Goal: Understand process/instructions: Learn how to perform a task or action

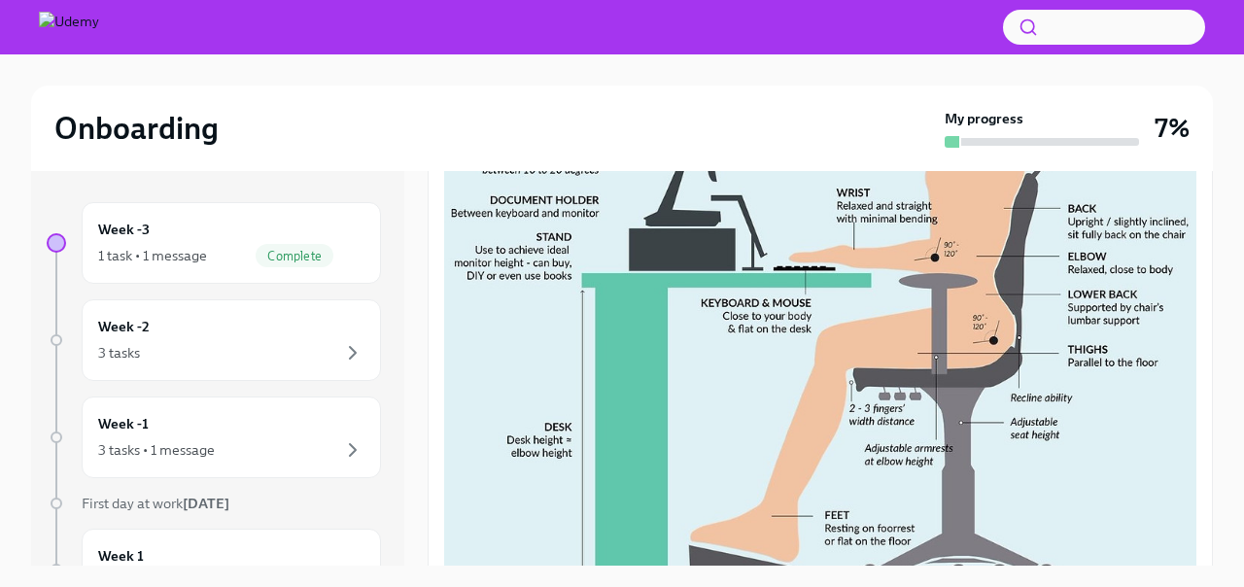
scroll to position [787, 0]
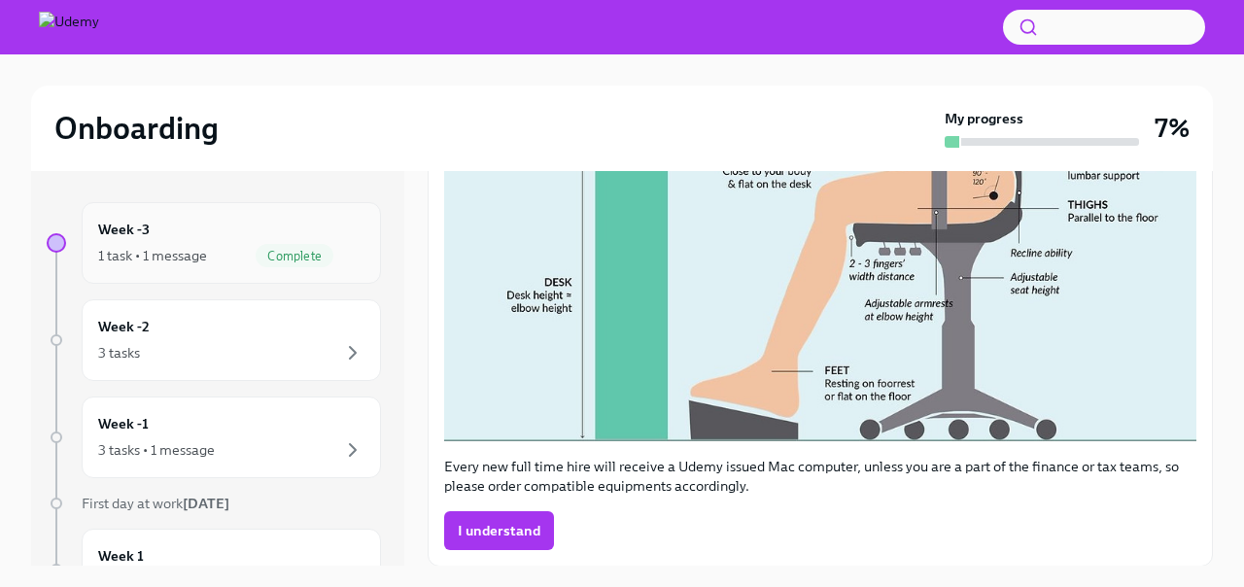
click at [294, 239] on div "Week -3 1 task • 1 message Complete" at bounding box center [231, 243] width 266 height 49
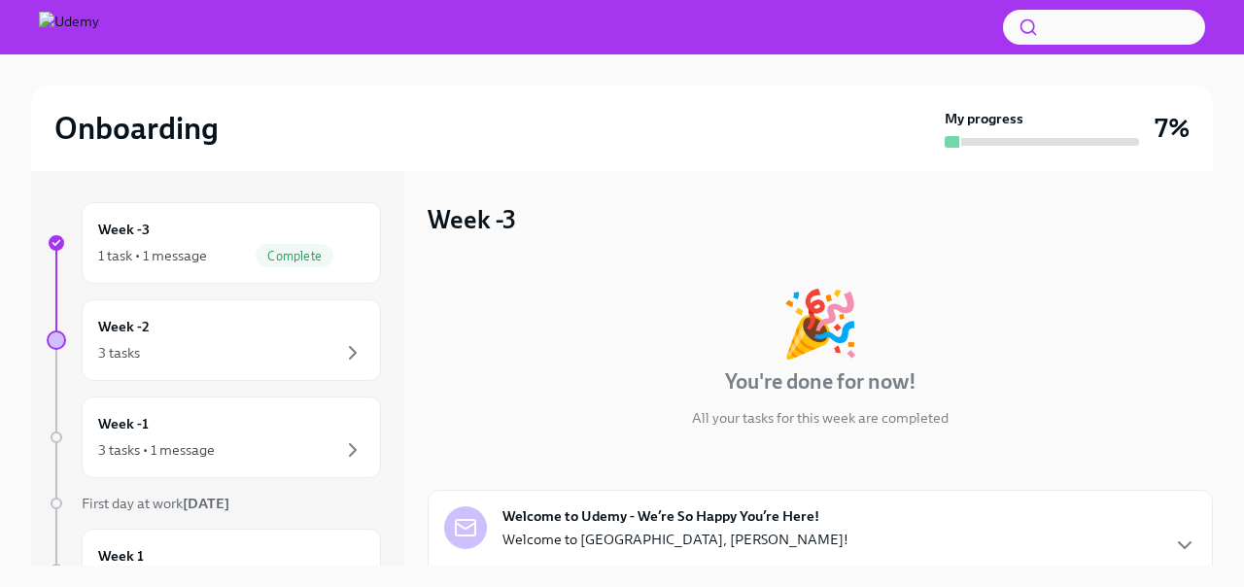
scroll to position [175, 0]
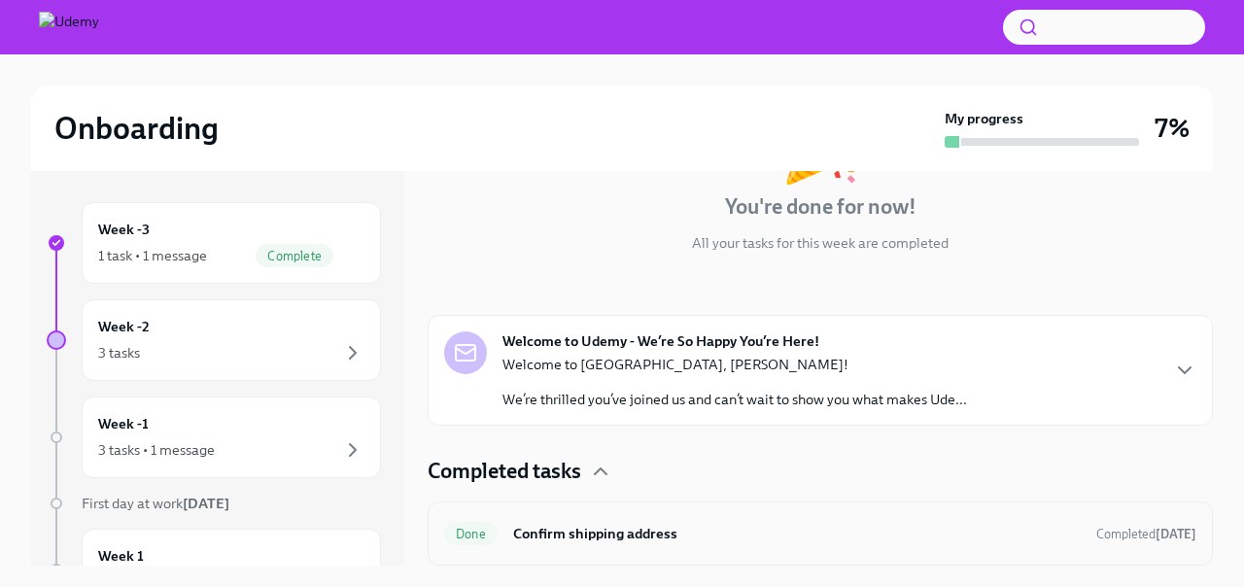
click at [583, 536] on h6 "Confirm shipping address" at bounding box center [797, 533] width 568 height 21
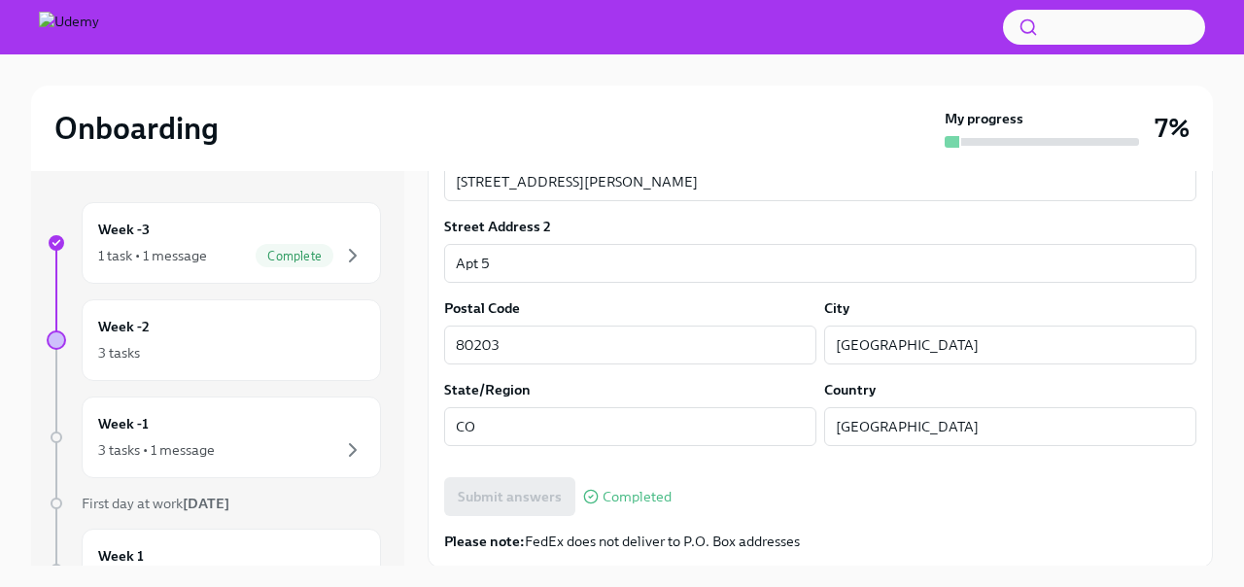
scroll to position [867, 0]
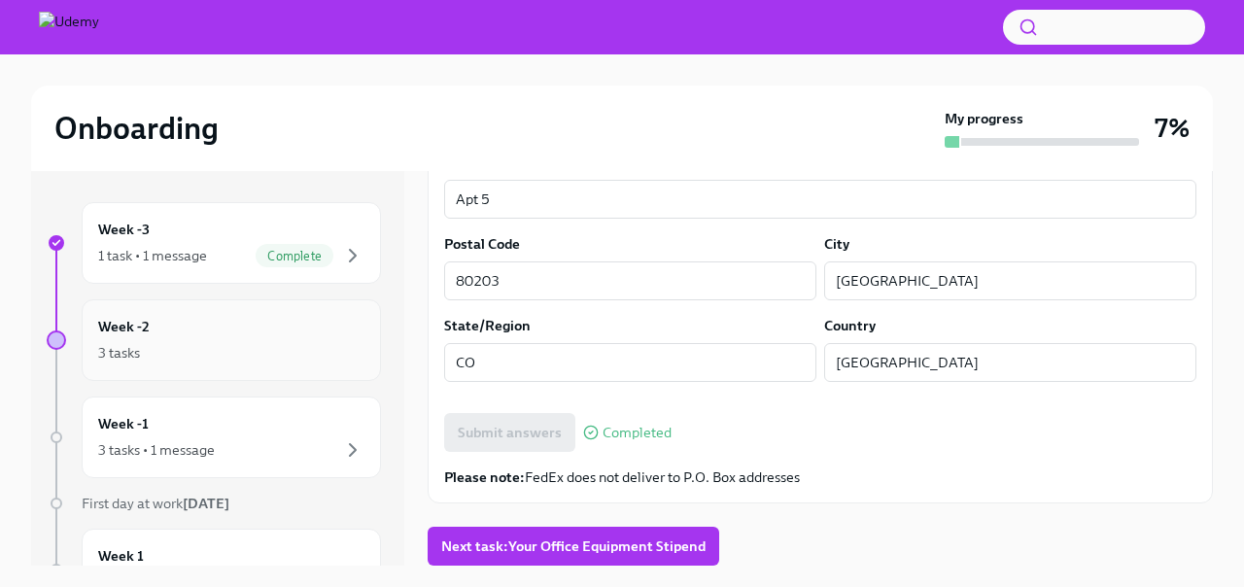
click at [258, 328] on div "Week -2 3 tasks" at bounding box center [231, 340] width 266 height 49
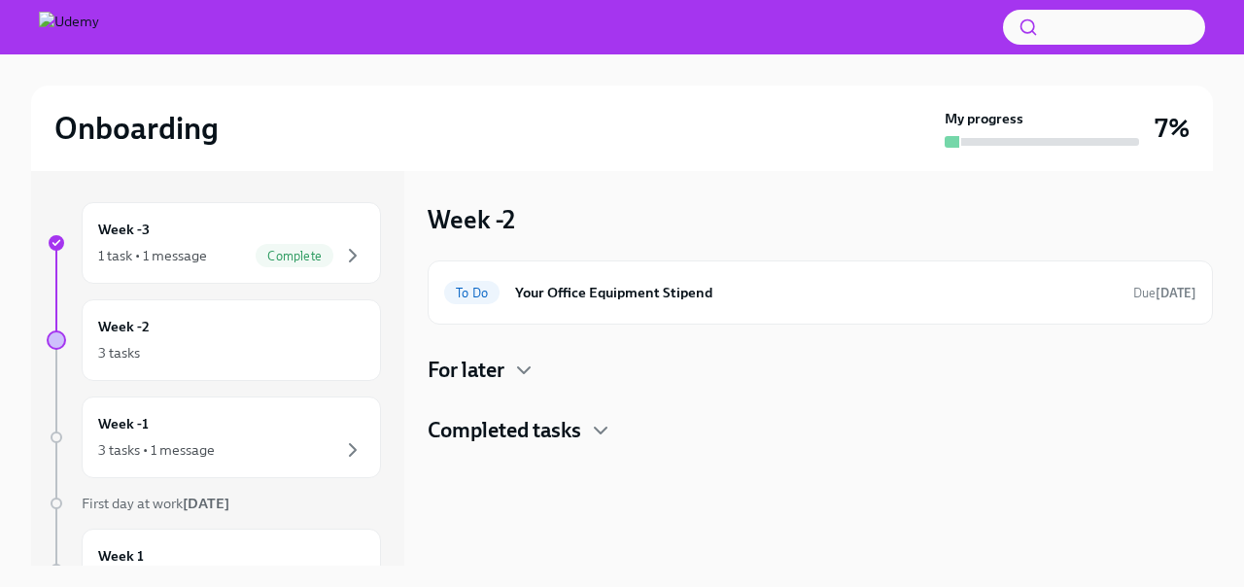
scroll to position [2, 0]
click at [246, 430] on div "Week -1 3 tasks • 1 message" at bounding box center [231, 435] width 266 height 49
click at [237, 343] on div "3 tasks" at bounding box center [231, 352] width 266 height 23
click at [237, 344] on div "3 tasks" at bounding box center [231, 352] width 266 height 23
click at [529, 364] on icon "button" at bounding box center [523, 370] width 23 height 23
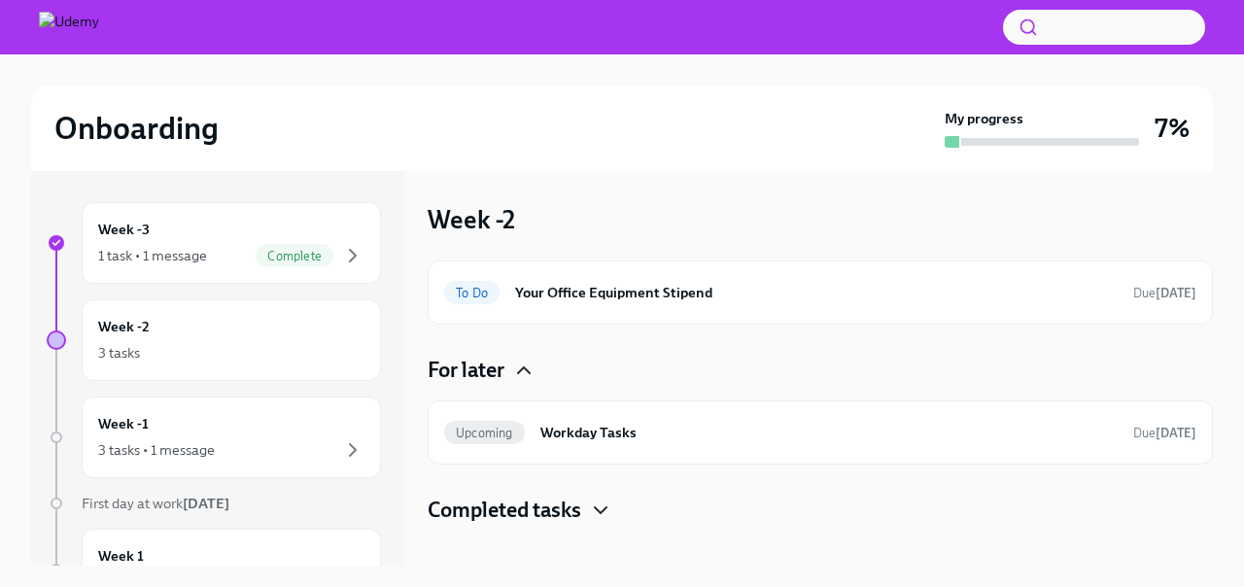
click at [599, 515] on icon "button" at bounding box center [600, 510] width 23 height 23
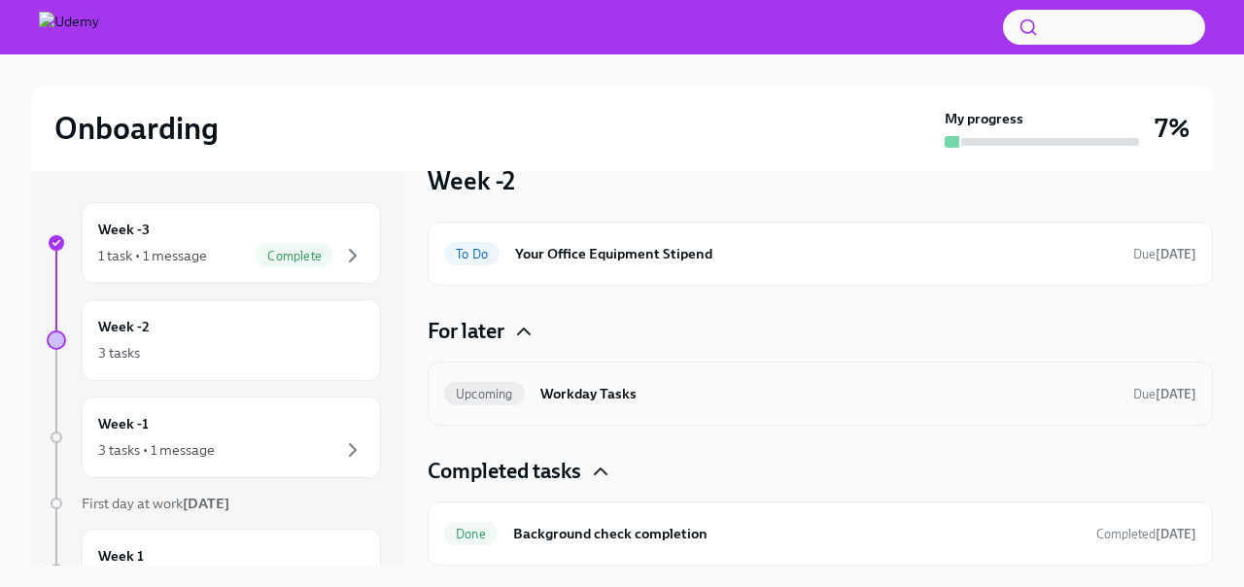
click at [712, 410] on div "Upcoming Workday Tasks Due [DATE]" at bounding box center [820, 394] width 785 height 64
click at [605, 391] on h6 "Workday Tasks" at bounding box center [828, 393] width 577 height 21
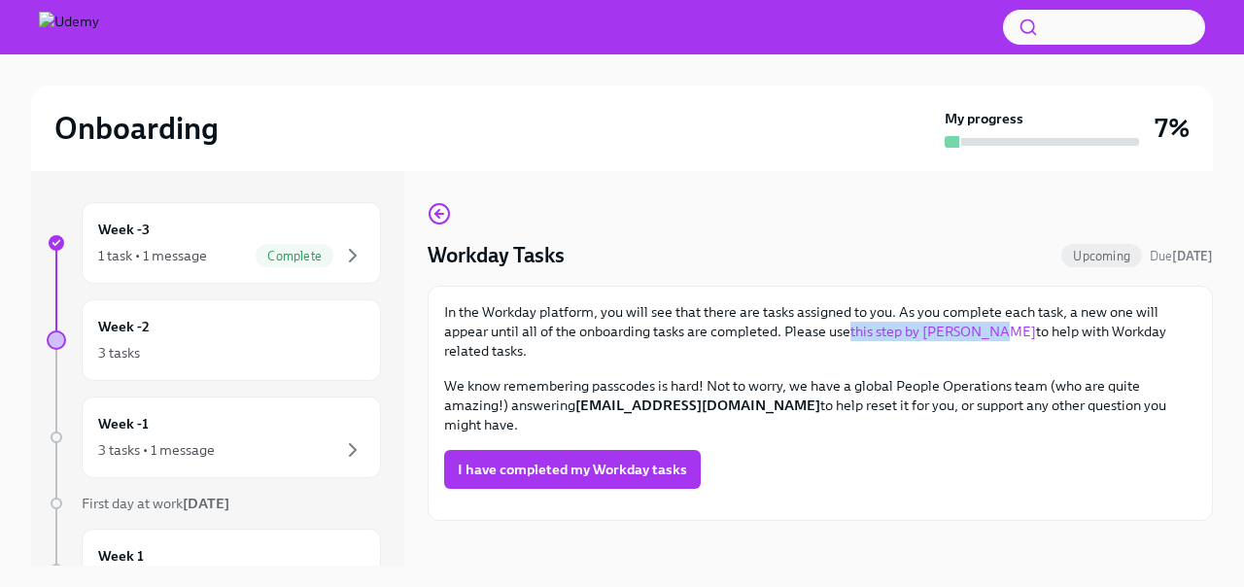
click at [728, 347] on p "In the Workday platform, you will see that there are tasks assigned to you. As …" at bounding box center [820, 331] width 752 height 58
